Goal: Task Accomplishment & Management: Manage account settings

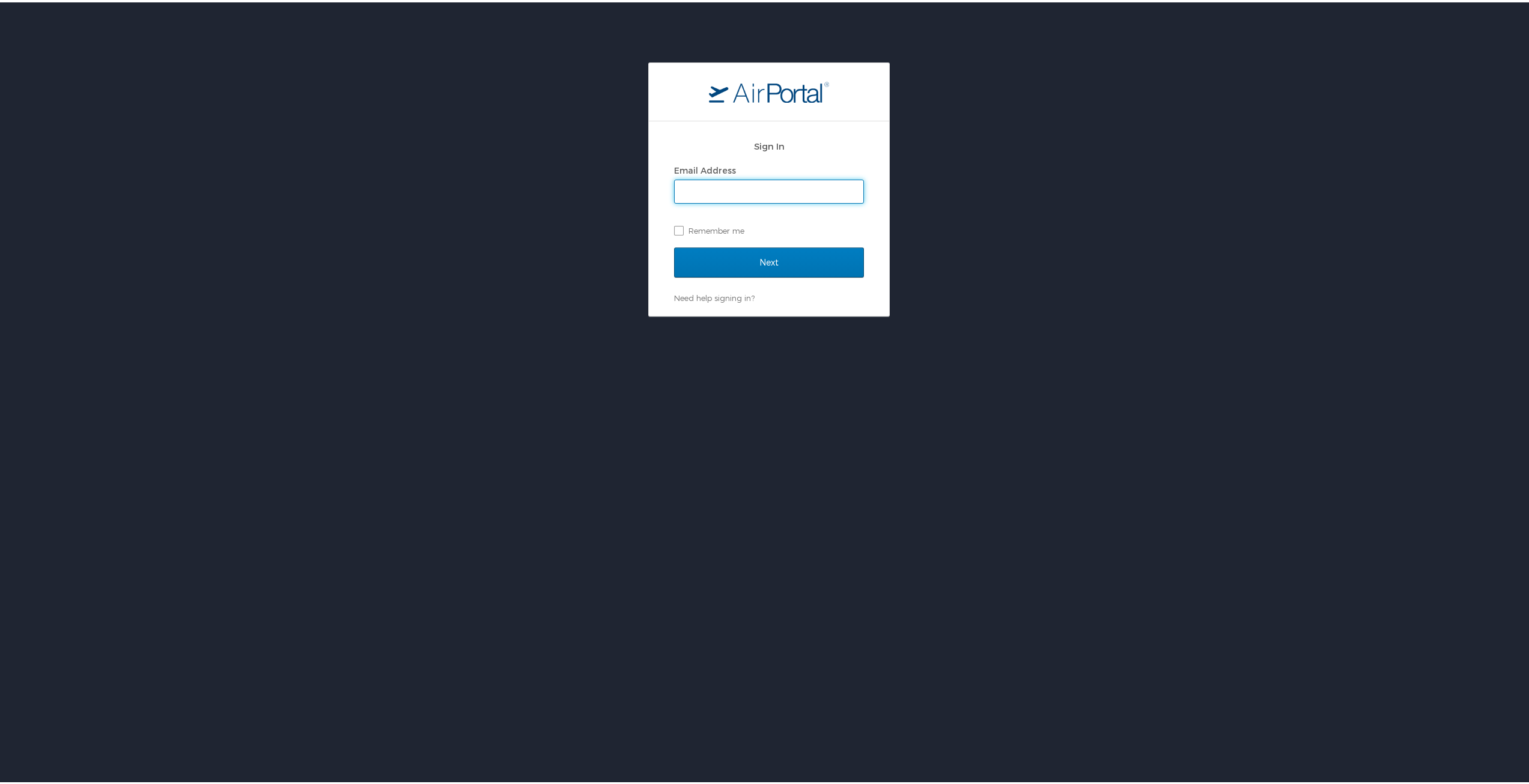
click at [750, 175] on div "Email Address" at bounding box center [769, 168] width 190 height 18
click at [748, 187] on input "Email Address" at bounding box center [769, 189] width 189 height 23
type input "[EMAIL_ADDRESS][DOMAIN_NAME]"
click at [755, 255] on input "Next" at bounding box center [769, 260] width 190 height 30
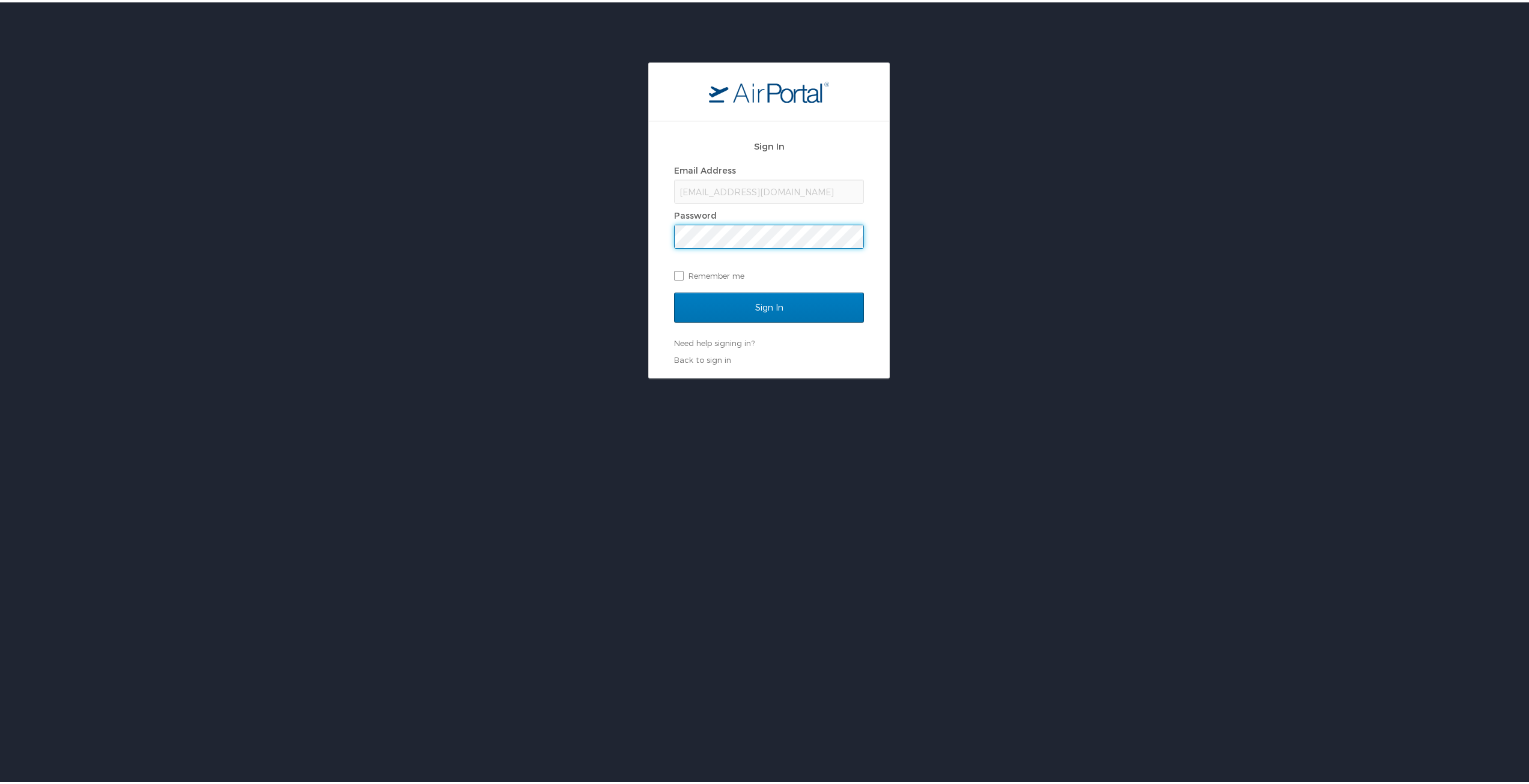
click at [674, 290] on input "Sign In" at bounding box center [769, 305] width 190 height 30
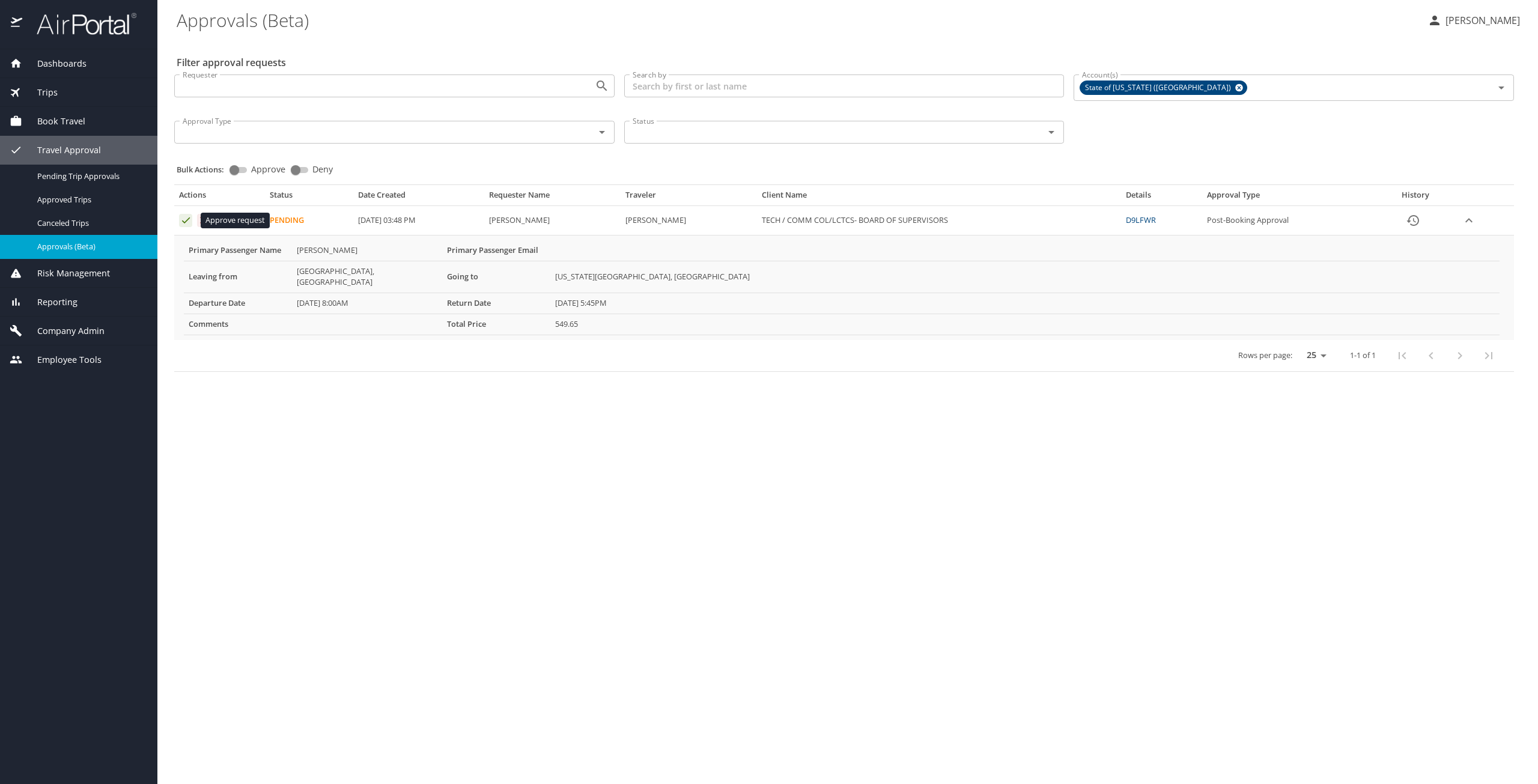
click at [187, 222] on icon "Approval table" at bounding box center [186, 220] width 11 height 11
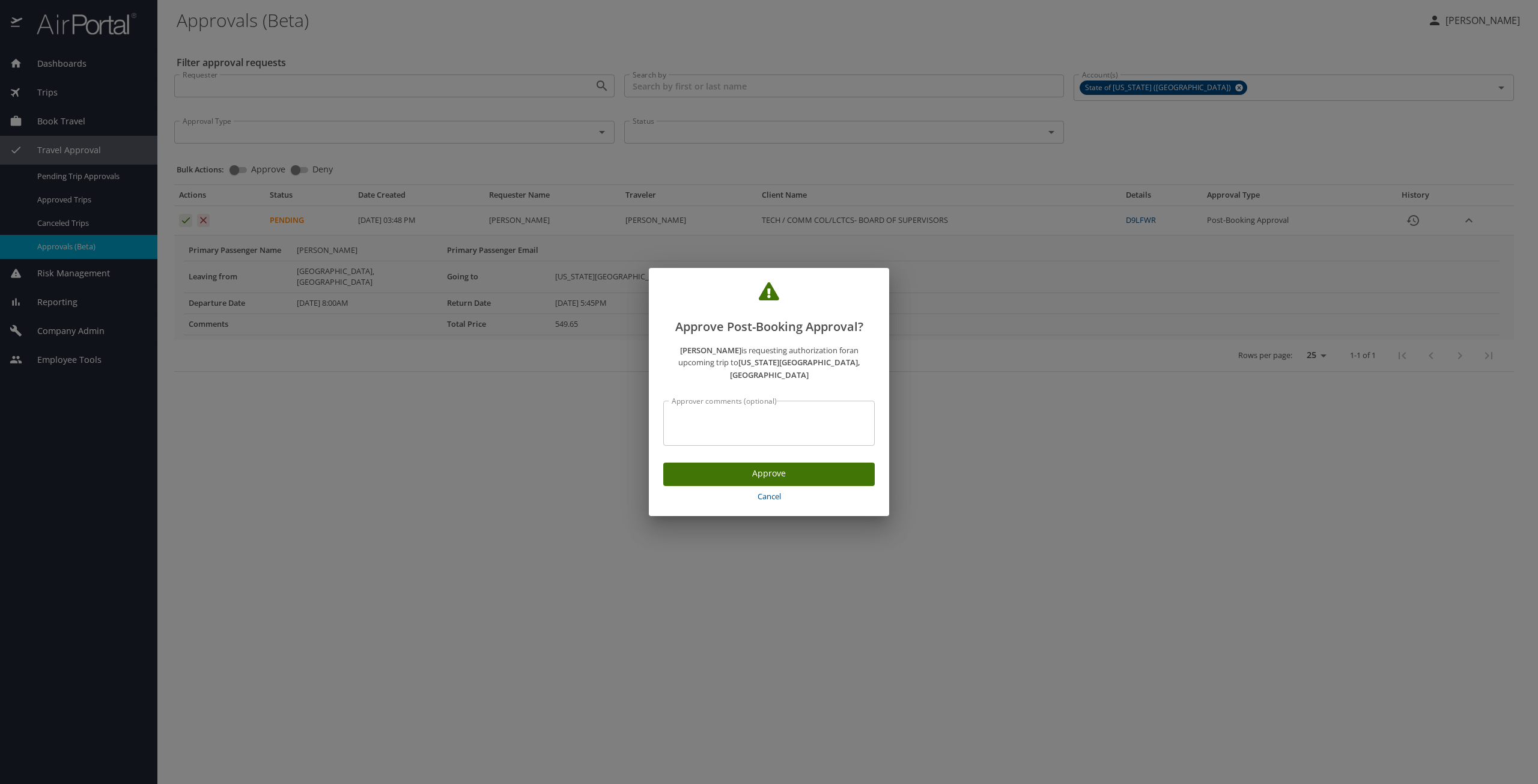
click at [822, 477] on button "Approve" at bounding box center [769, 474] width 211 height 23
